Goal: Check status: Check status

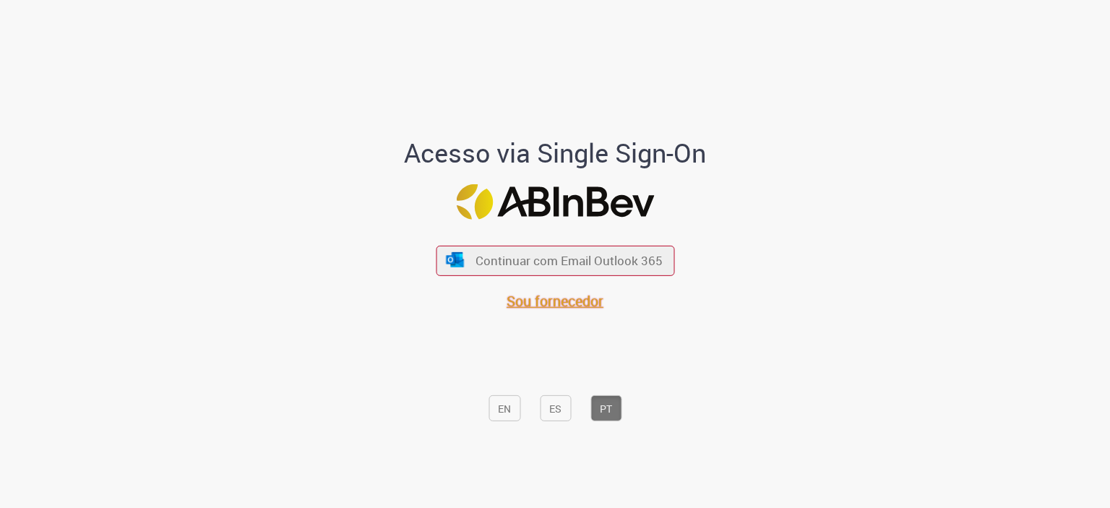
click at [574, 301] on font "Sou fornecedor" at bounding box center [555, 301] width 97 height 20
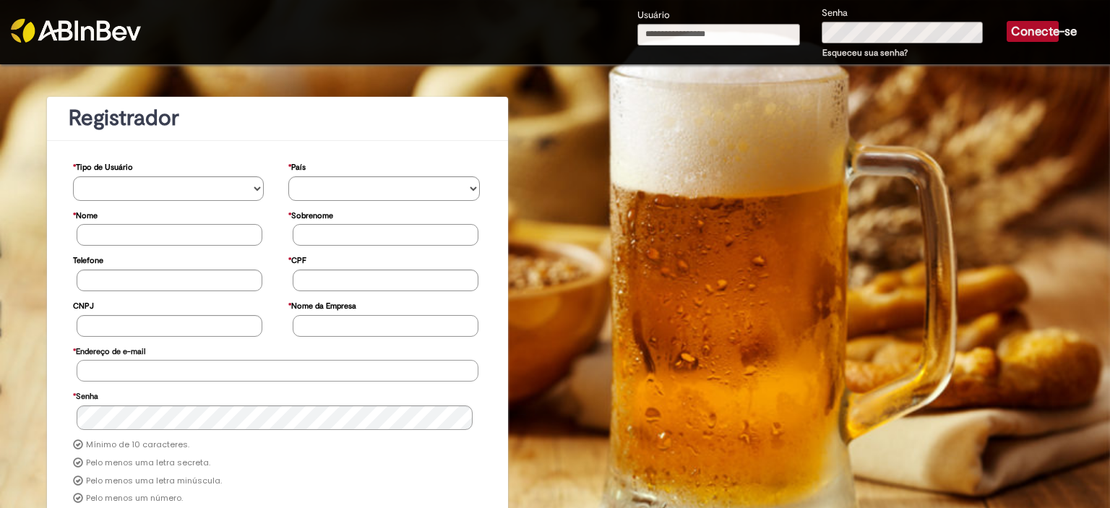
type input "**********"
click at [1017, 26] on font "Conecte-se" at bounding box center [1044, 31] width 66 height 15
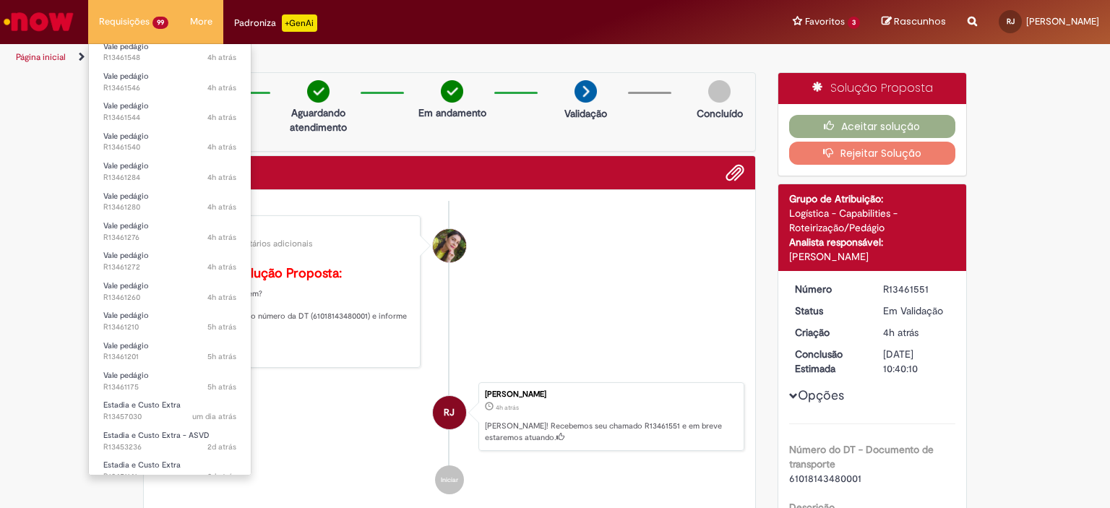
scroll to position [270, 0]
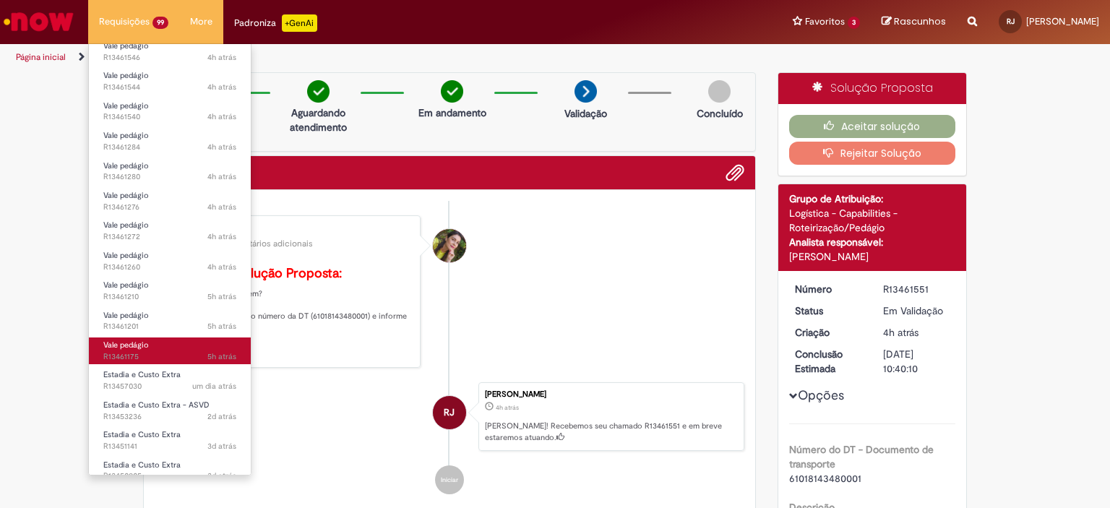
click at [137, 361] on span "5h atrás 5 horas atrás R13461175" at bounding box center [169, 357] width 133 height 12
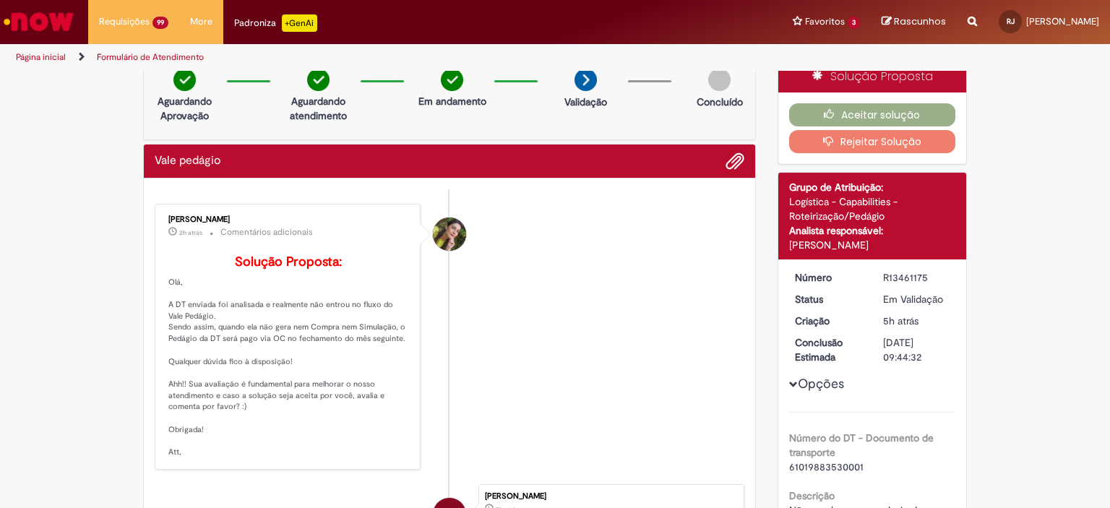
scroll to position [11, 0]
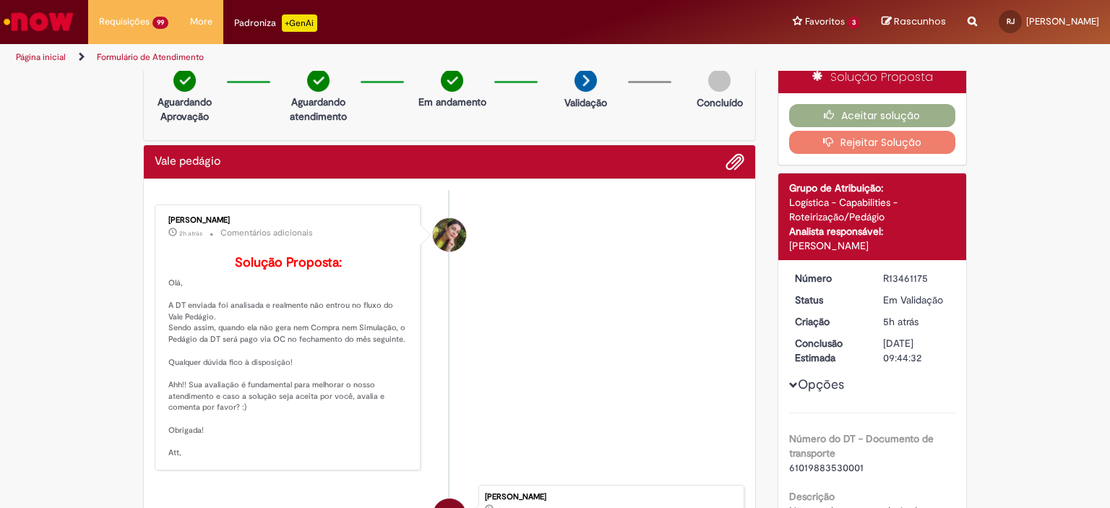
click at [882, 145] on button "Rejeitar Solução" at bounding box center [872, 142] width 167 height 23
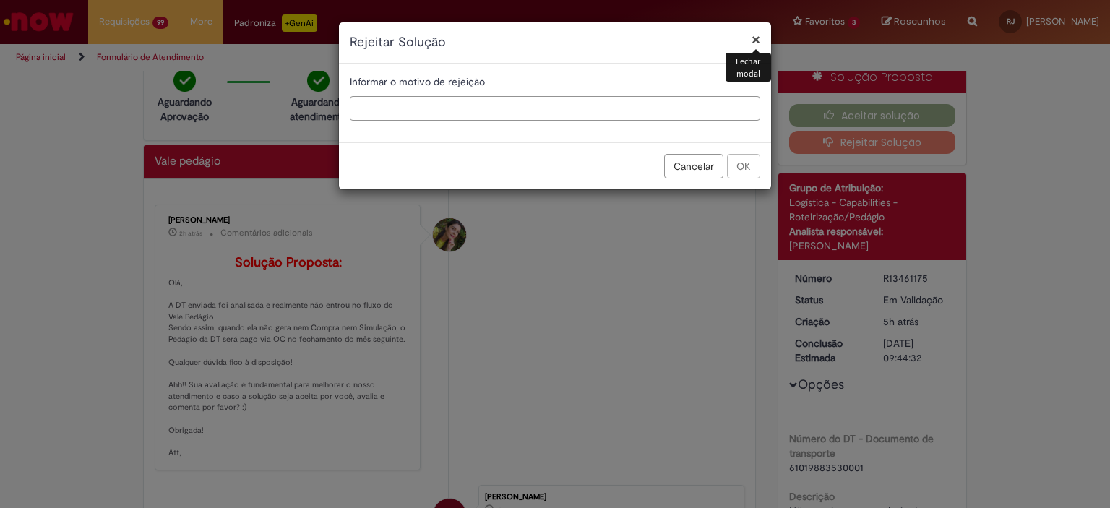
click at [632, 105] on input "text" at bounding box center [555, 108] width 410 height 25
click at [632, 115] on input "*" at bounding box center [555, 108] width 410 height 25
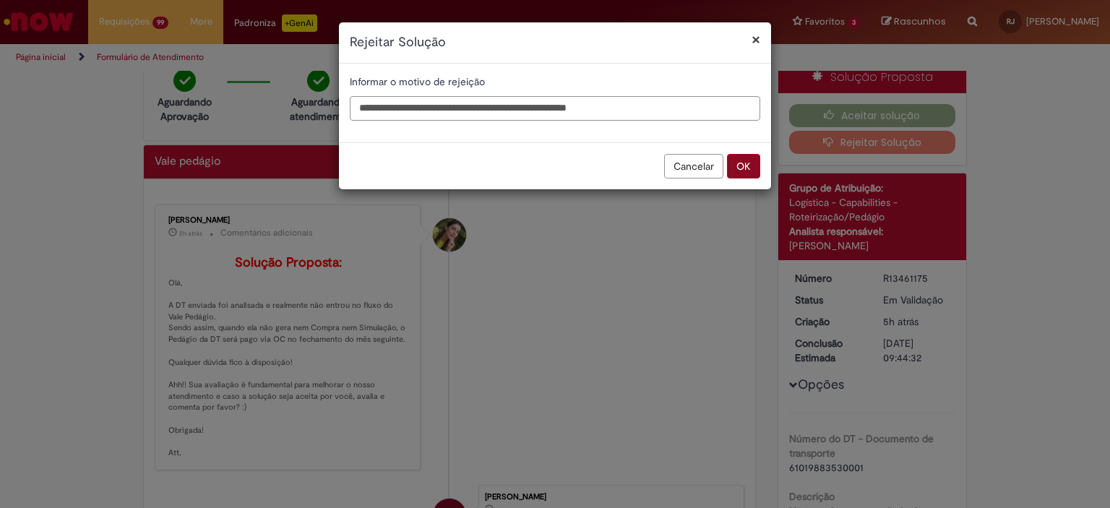
type input "**********"
click at [750, 166] on button "OK" at bounding box center [743, 166] width 33 height 25
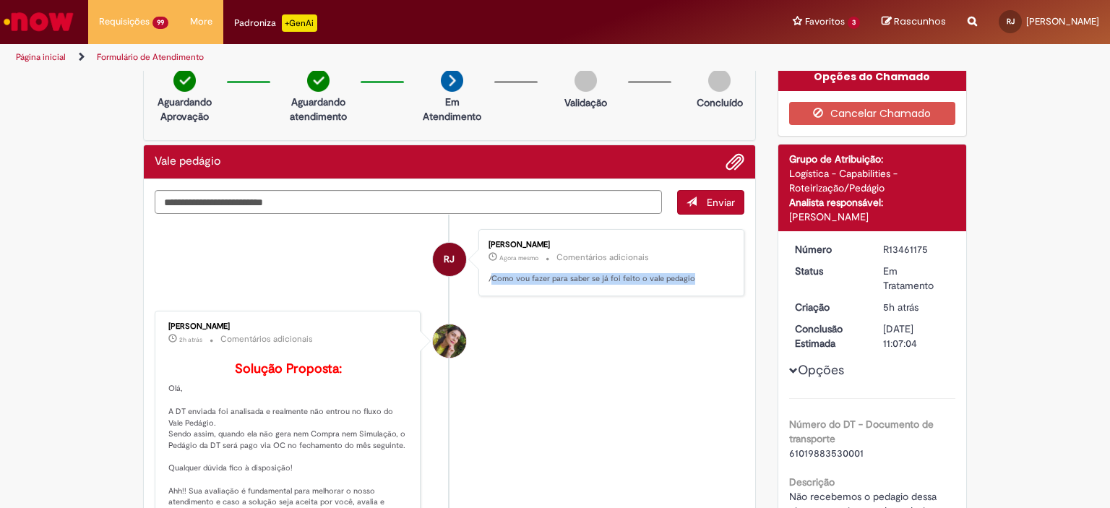
drag, startPoint x: 695, startPoint y: 277, endPoint x: 485, endPoint y: 275, distance: 210.3
click at [488, 275] on p "/Como vou fazer para saber se já foi feito o vale pedagio" at bounding box center [608, 279] width 241 height 12
copy p "Como vou fazer para saber se já foi feito o vale pedagio"
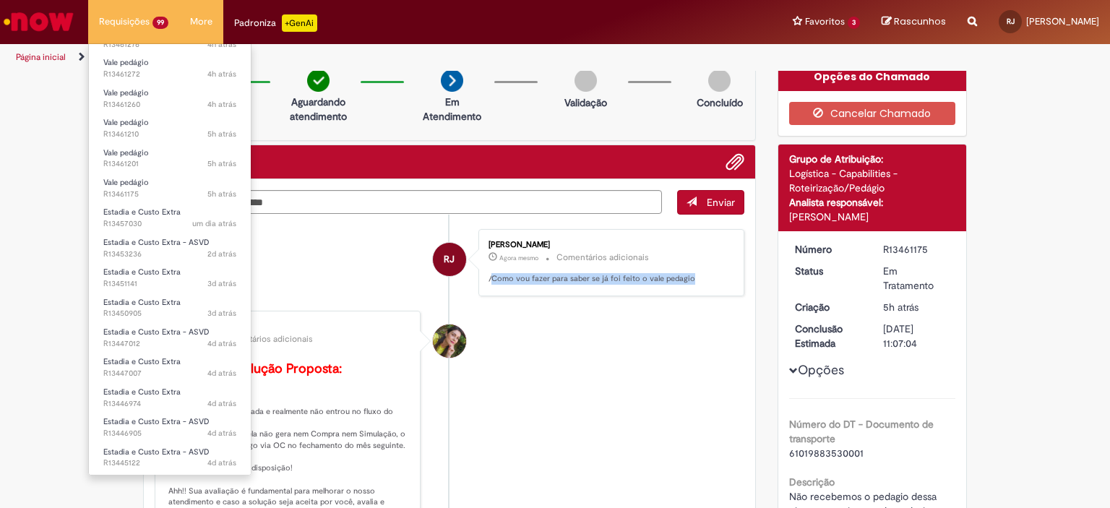
scroll to position [411, 0]
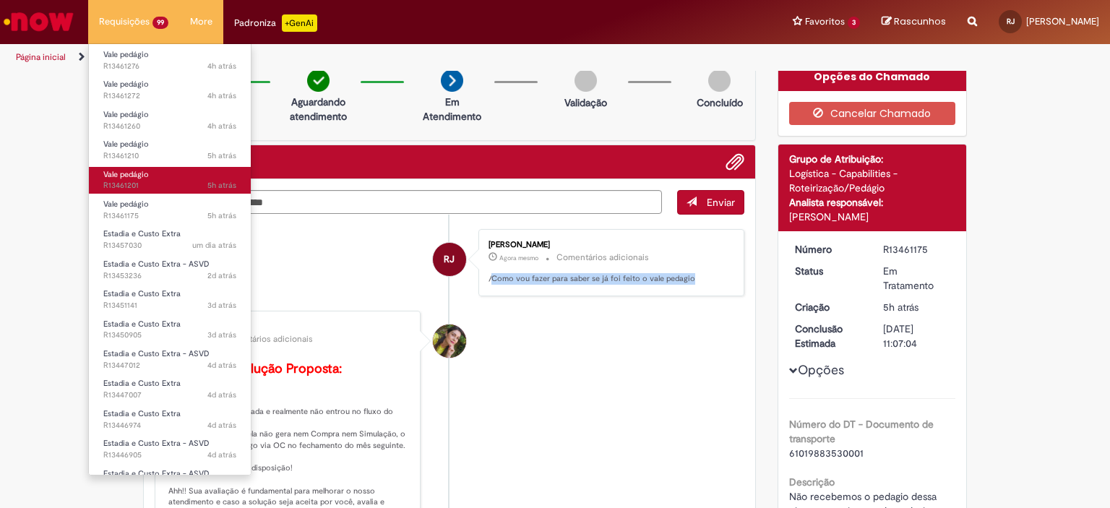
click at [133, 176] on span "Vale pedágio" at bounding box center [126, 174] width 46 height 11
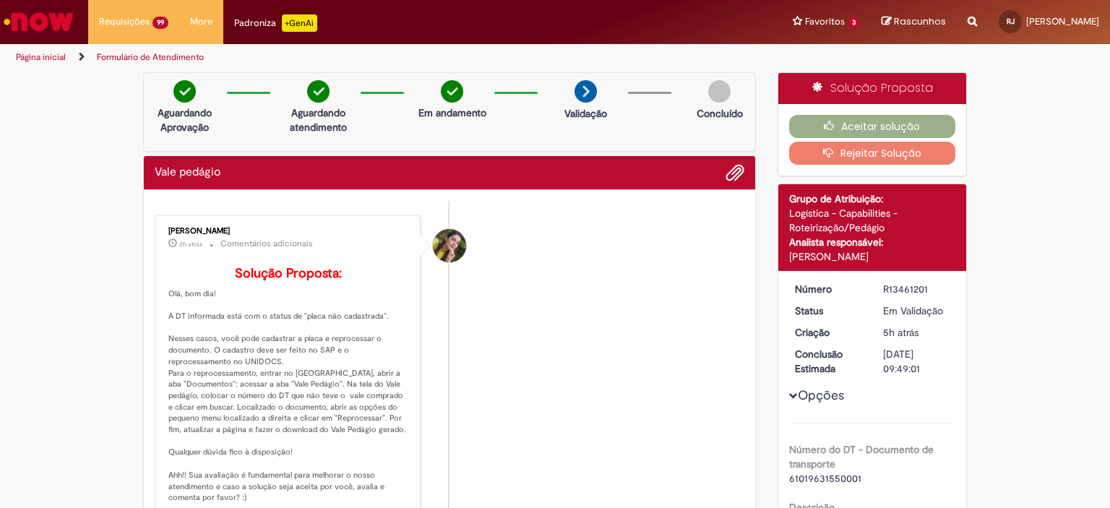
scroll to position [3, 0]
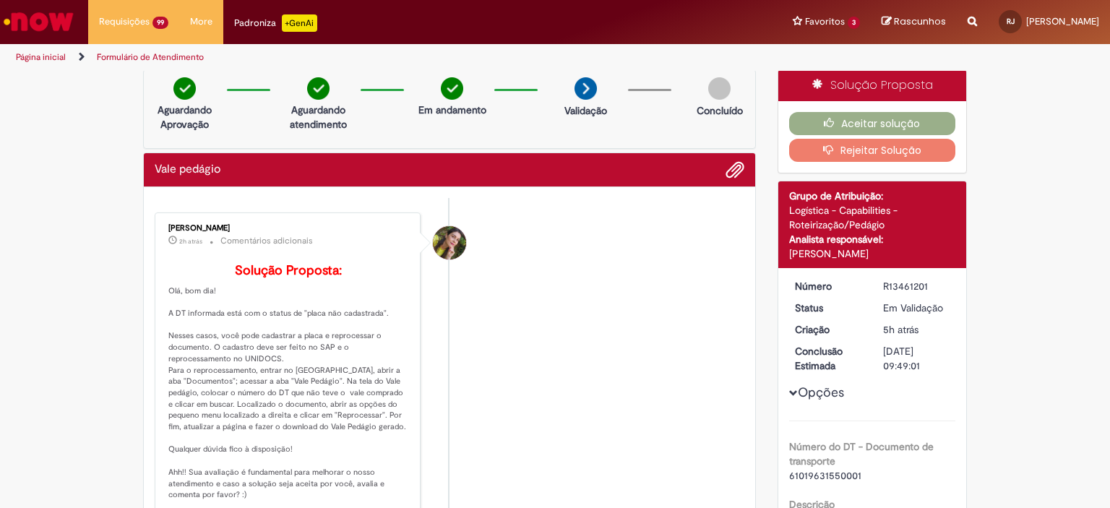
click at [868, 150] on button "Rejeitar Solução" at bounding box center [872, 150] width 167 height 23
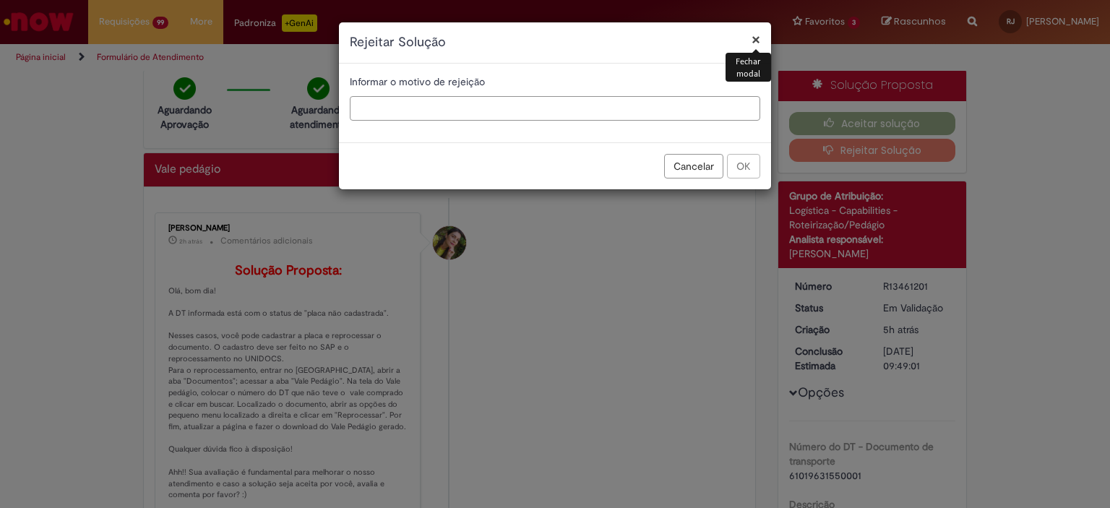
click at [541, 104] on input "text" at bounding box center [555, 108] width 410 height 25
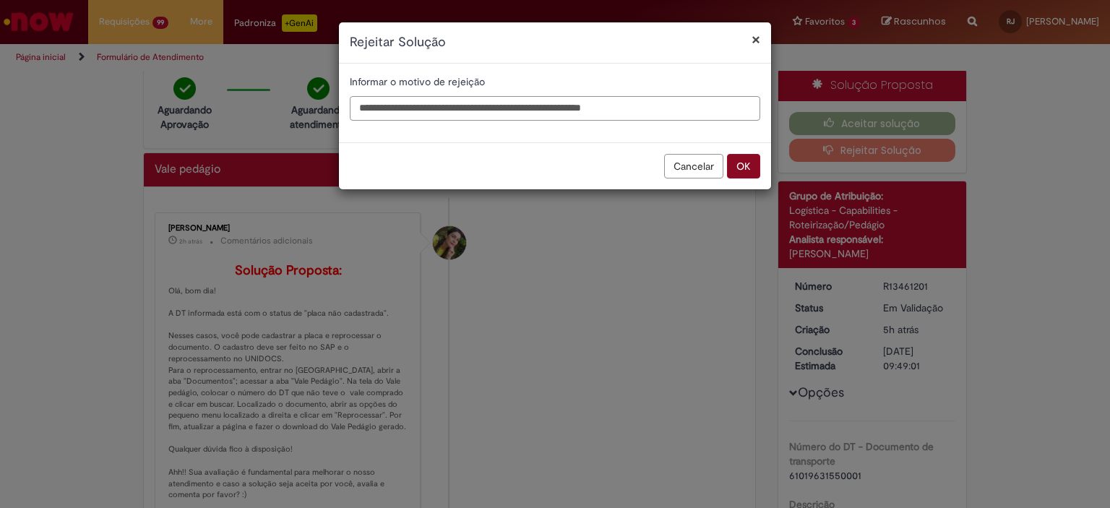
type input "**********"
click at [743, 167] on button "OK" at bounding box center [743, 166] width 33 height 25
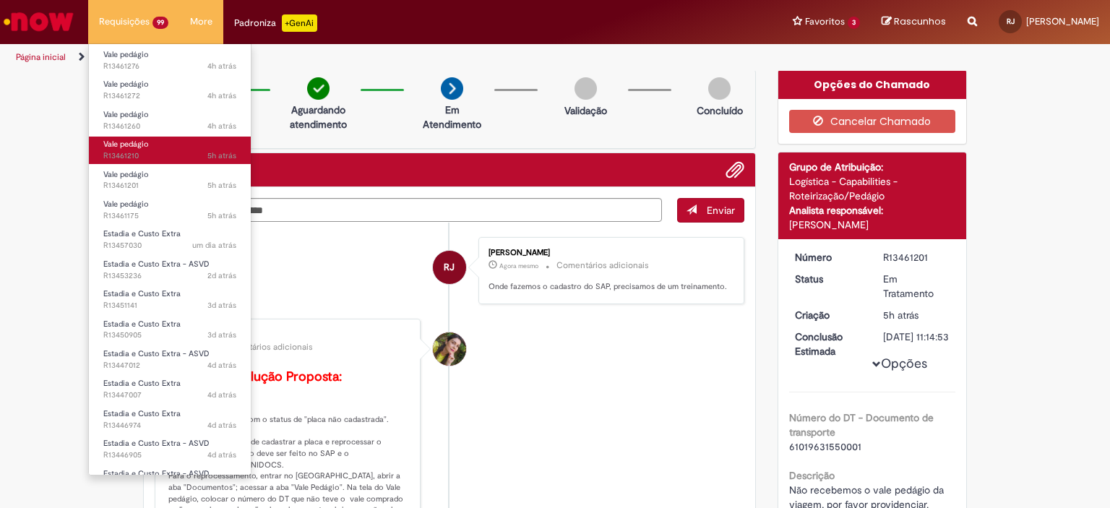
click at [145, 158] on span "5h atrás 5 horas atrás R13461210" at bounding box center [169, 156] width 133 height 12
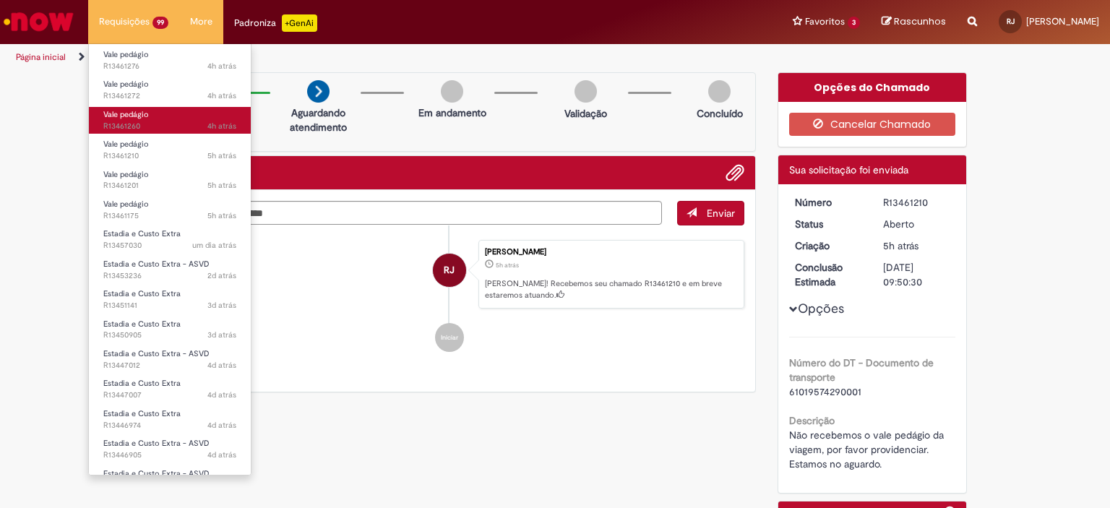
click at [133, 116] on span "Vale pedágio" at bounding box center [126, 114] width 46 height 11
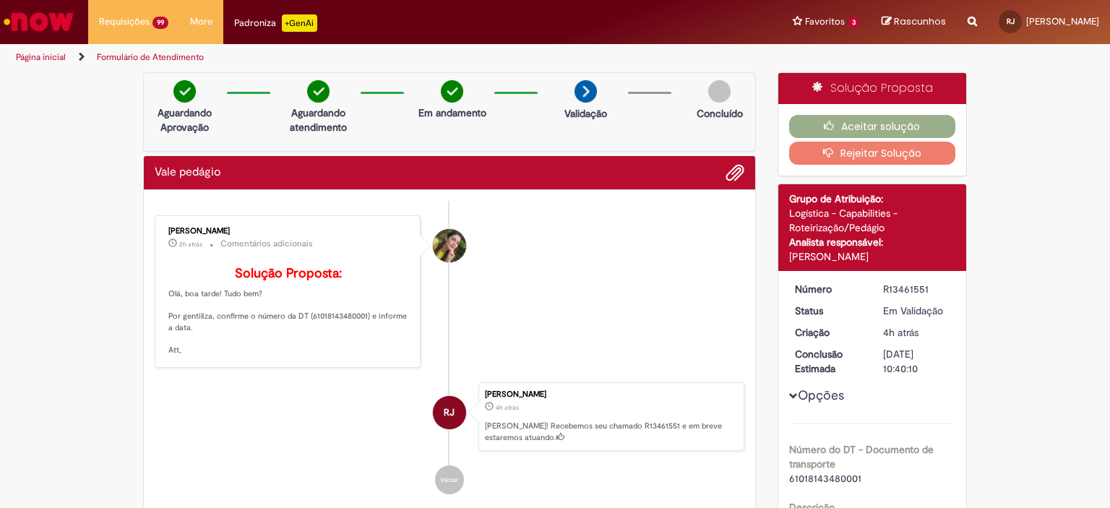
click at [567, 289] on li "[PERSON_NAME] 2h atrás 2 horas atrás Comentários adicionais Solução Proposta: O…" at bounding box center [450, 291] width 590 height 152
